Goal: Task Accomplishment & Management: Manage account settings

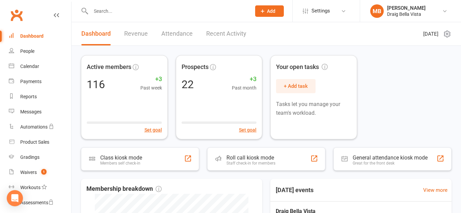
click at [115, 12] on input "text" at bounding box center [167, 10] width 157 height 9
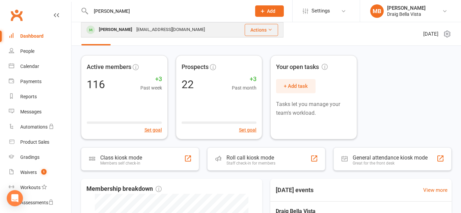
type input "[PERSON_NAME]"
click at [110, 30] on div "[PERSON_NAME]" at bounding box center [115, 30] width 37 height 10
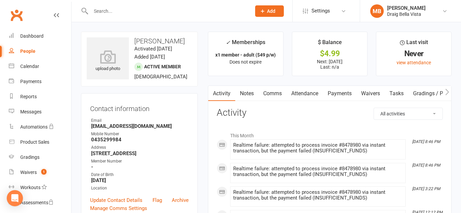
click at [332, 93] on link "Payments" at bounding box center [339, 94] width 33 height 16
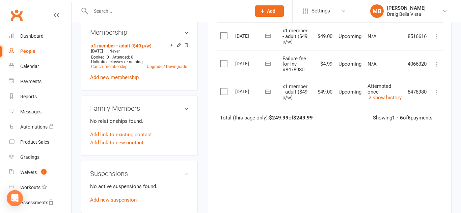
scroll to position [265, 0]
click at [437, 92] on icon at bounding box center [436, 92] width 7 height 7
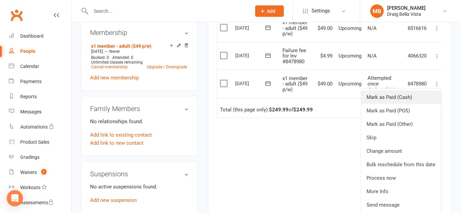
scroll to position [8, 1]
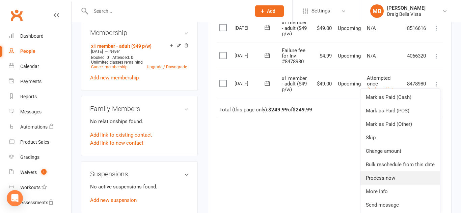
click at [400, 180] on link "Process now" at bounding box center [400, 178] width 80 height 13
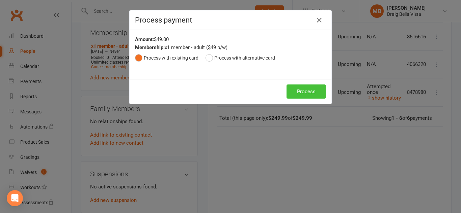
click at [304, 90] on button "Process" at bounding box center [305, 92] width 39 height 14
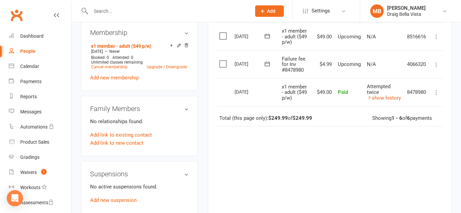
click at [437, 66] on icon at bounding box center [436, 64] width 7 height 7
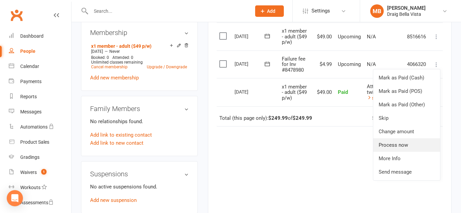
click at [414, 145] on link "Process now" at bounding box center [406, 145] width 67 height 13
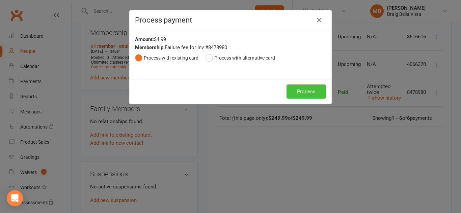
click at [304, 94] on button "Process" at bounding box center [305, 92] width 39 height 14
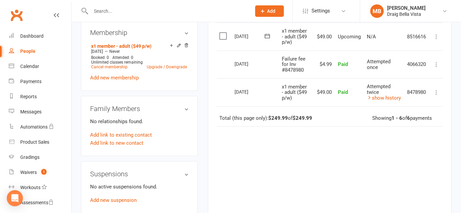
scroll to position [0, 0]
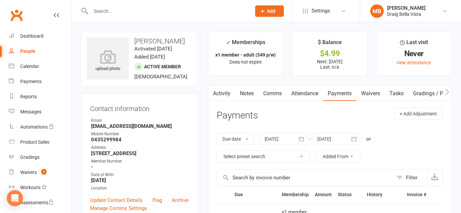
click at [122, 11] on input "text" at bounding box center [167, 10] width 157 height 9
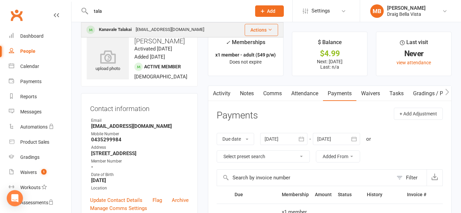
type input "tala"
click at [122, 31] on div "Kanavale Talakai" at bounding box center [115, 30] width 37 height 10
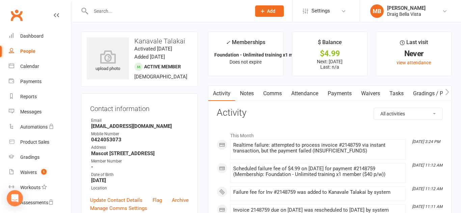
click at [350, 95] on link "Payments" at bounding box center [339, 94] width 33 height 16
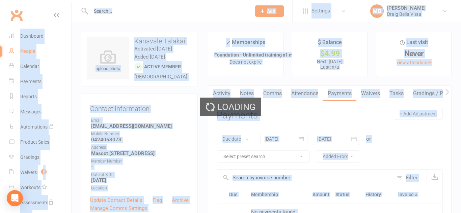
click at [350, 95] on div "Loading" at bounding box center [230, 106] width 461 height 213
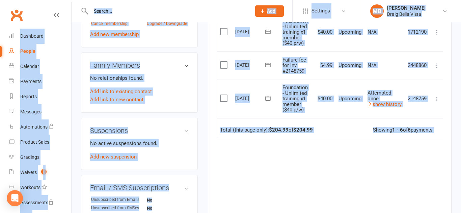
scroll to position [308, 0]
click at [438, 99] on icon at bounding box center [436, 98] width 7 height 7
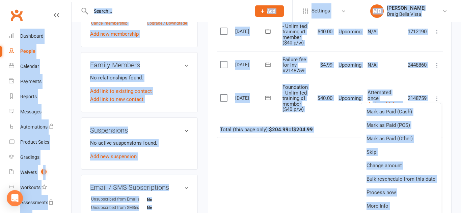
scroll to position [3, 0]
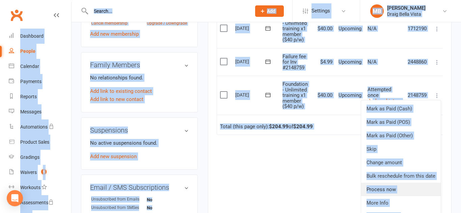
click at [384, 189] on link "Process now" at bounding box center [401, 189] width 80 height 13
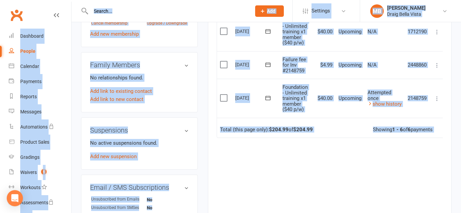
scroll to position [0, 0]
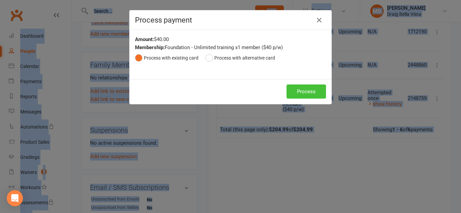
click at [297, 89] on button "Process" at bounding box center [305, 92] width 39 height 14
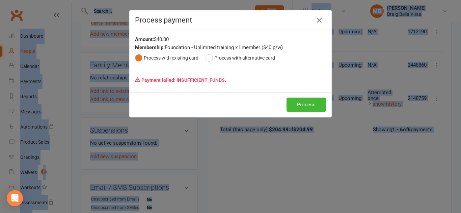
click at [318, 22] on icon "button" at bounding box center [319, 20] width 8 height 8
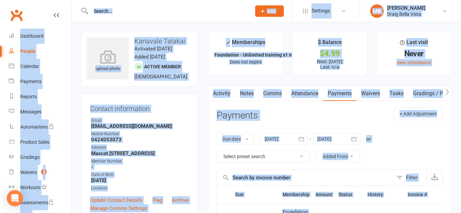
scroll to position [2, 0]
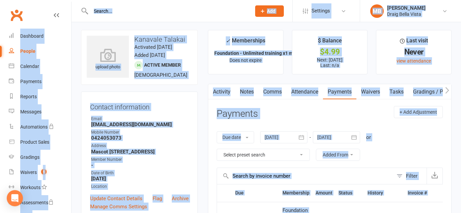
click at [107, 10] on input "text" at bounding box center [167, 10] width 157 height 9
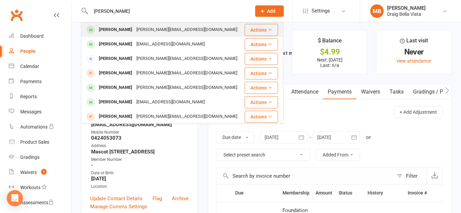
type input "[PERSON_NAME]"
click at [106, 34] on div "[PERSON_NAME]" at bounding box center [115, 30] width 37 height 10
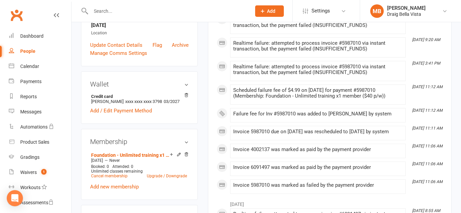
click at [300, 79] on li "[DATE] 3:41 PM Realtime failure: attempted to process invoice #5987010 via inst…" at bounding box center [317, 71] width 175 height 20
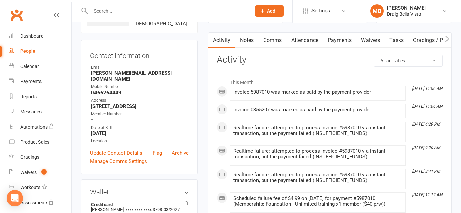
scroll to position [54, 0]
click at [340, 41] on link "Payments" at bounding box center [339, 40] width 33 height 16
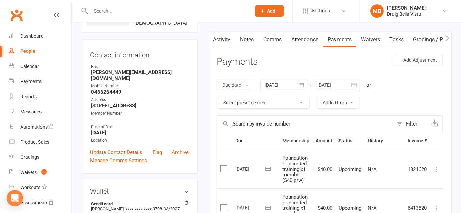
click at [340, 41] on link "Payments" at bounding box center [339, 40] width 33 height 16
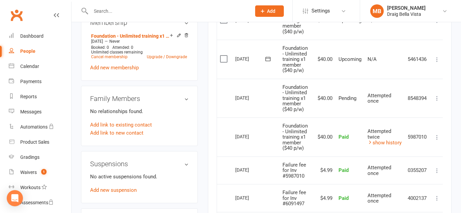
scroll to position [282, 0]
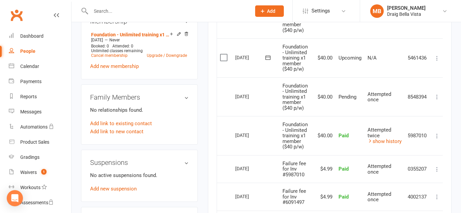
click at [437, 97] on icon at bounding box center [436, 97] width 7 height 7
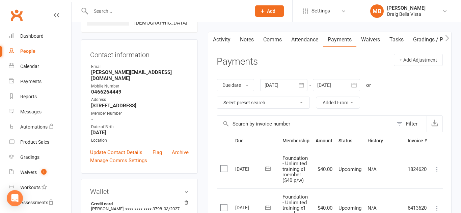
click at [108, 14] on input "text" at bounding box center [167, 10] width 157 height 9
click at [32, 33] on div "Dashboard" at bounding box center [31, 35] width 23 height 5
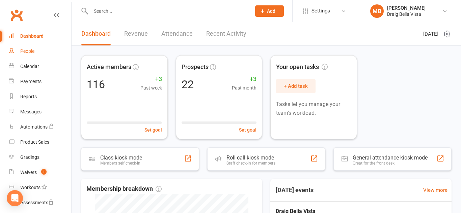
click at [29, 53] on div "People" at bounding box center [27, 51] width 14 height 5
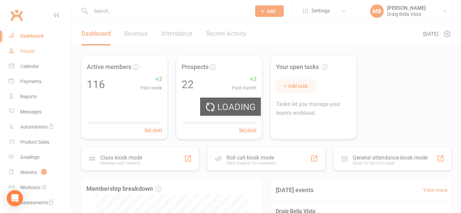
select select "100"
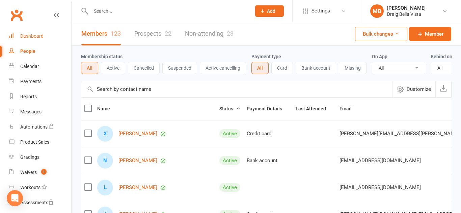
click at [23, 34] on div "Dashboard" at bounding box center [31, 35] width 23 height 5
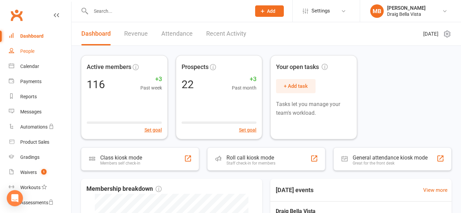
click at [30, 50] on div "People" at bounding box center [27, 51] width 14 height 5
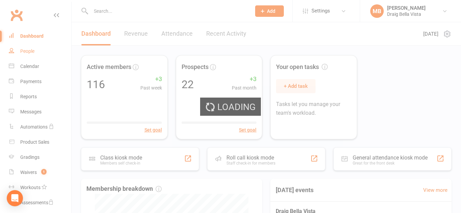
select select "100"
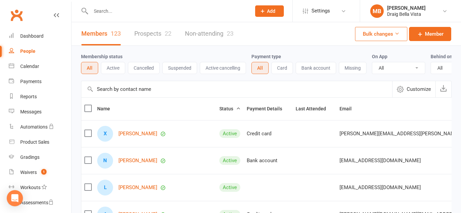
scroll to position [1, 0]
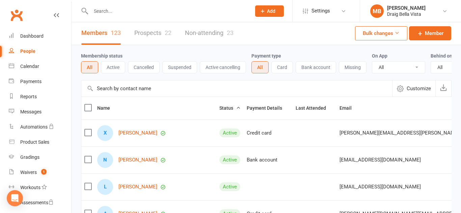
click at [178, 49] on div "Membership status All Active Cancelled Suspended Active cancelling Payment type…" at bounding box center [266, 62] width 370 height 35
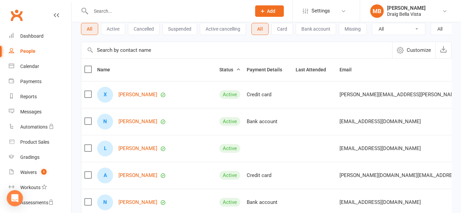
scroll to position [42, 0]
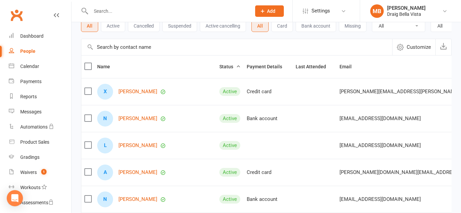
click at [32, 15] on div "Clubworx" at bounding box center [35, 19] width 71 height 25
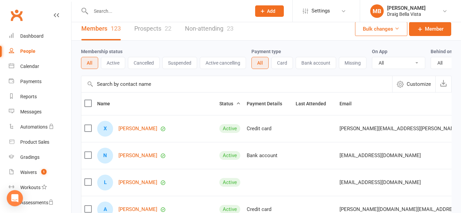
scroll to position [0, 0]
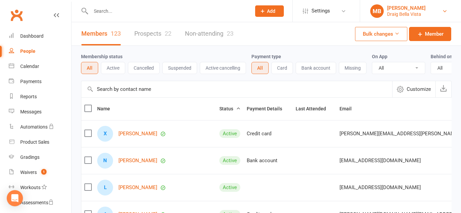
click at [438, 6] on link "MB [PERSON_NAME] Draig Bella Vista" at bounding box center [410, 10] width 81 height 13
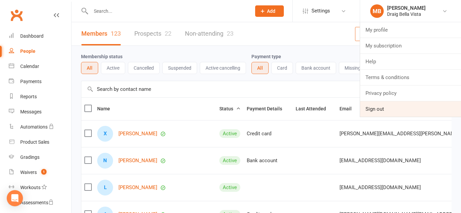
click at [387, 106] on link "Sign out" at bounding box center [410, 109] width 101 height 16
